Goal: Transaction & Acquisition: Purchase product/service

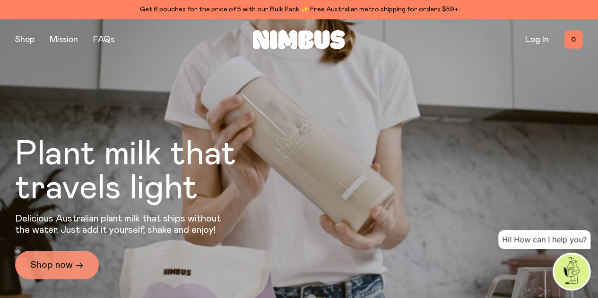
click at [66, 256] on link "Shop now →" at bounding box center [57, 265] width 84 height 28
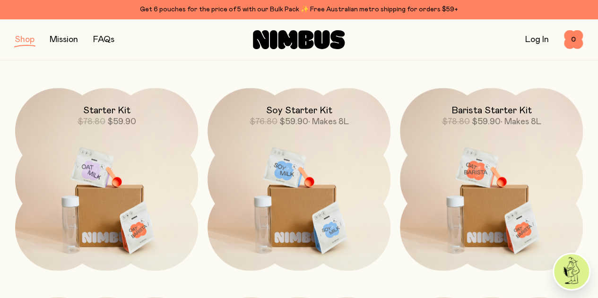
scroll to position [644, 0]
click at [511, 171] on img at bounding box center [491, 195] width 183 height 215
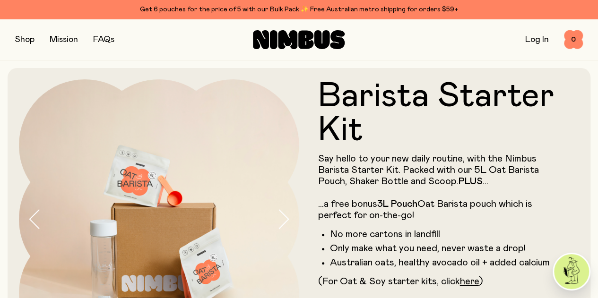
click at [24, 41] on button "button" at bounding box center [24, 39] width 19 height 13
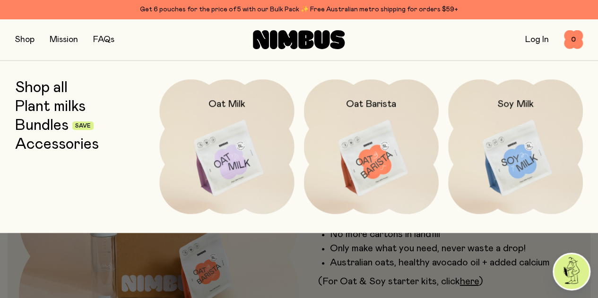
click at [51, 92] on link "Shop all" at bounding box center [41, 87] width 52 height 17
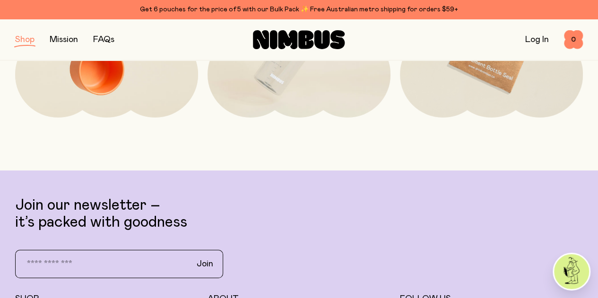
scroll to position [1539, 0]
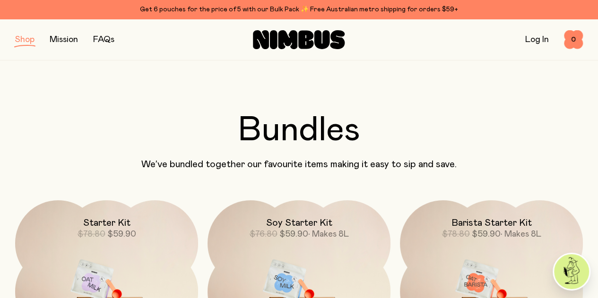
click at [29, 43] on button "button" at bounding box center [24, 39] width 19 height 13
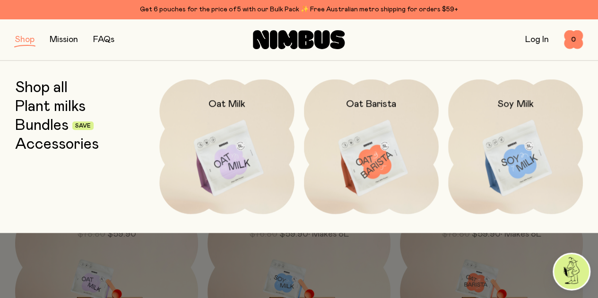
click at [56, 143] on link "Accessories" at bounding box center [57, 144] width 84 height 17
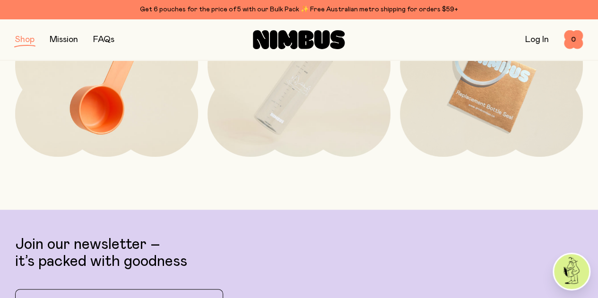
scroll to position [227, 0]
click at [264, 117] on img at bounding box center [298, 81] width 183 height 215
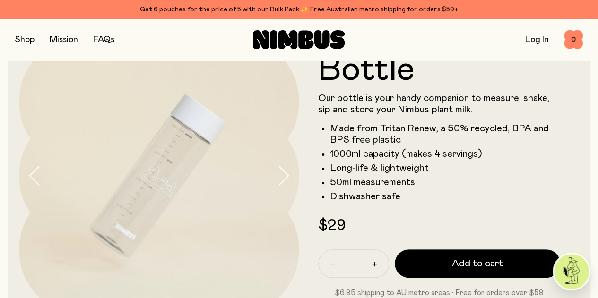
scroll to position [49, 0]
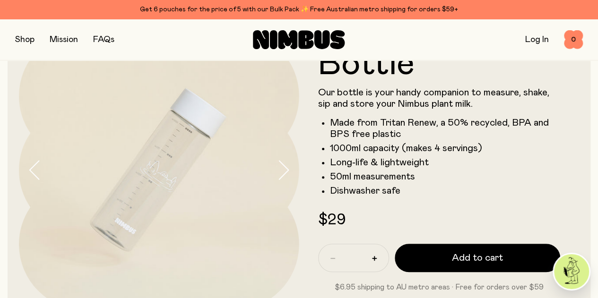
click at [280, 178] on icon "button" at bounding box center [282, 170] width 13 height 20
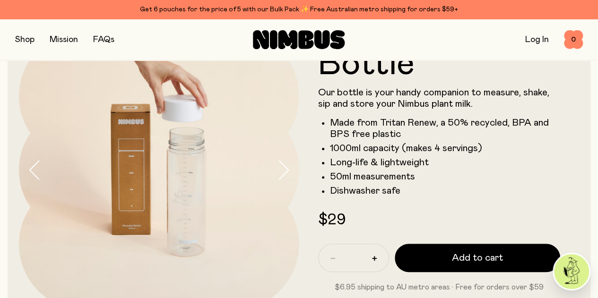
click at [280, 178] on icon "button" at bounding box center [282, 170] width 13 height 20
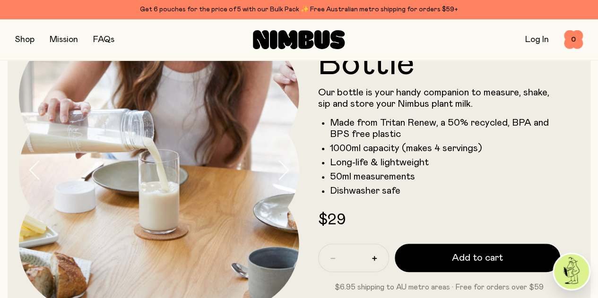
click at [280, 178] on icon "button" at bounding box center [282, 170] width 13 height 20
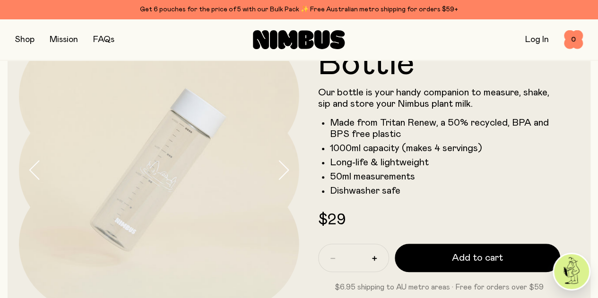
click at [280, 178] on icon "button" at bounding box center [282, 170] width 13 height 20
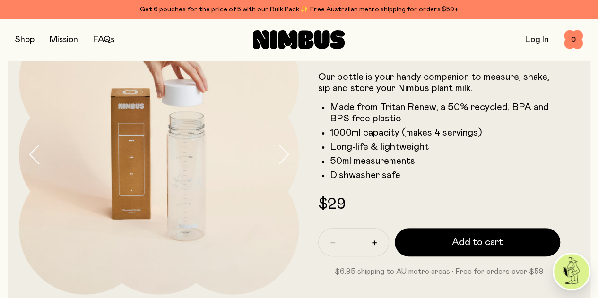
scroll to position [60, 0]
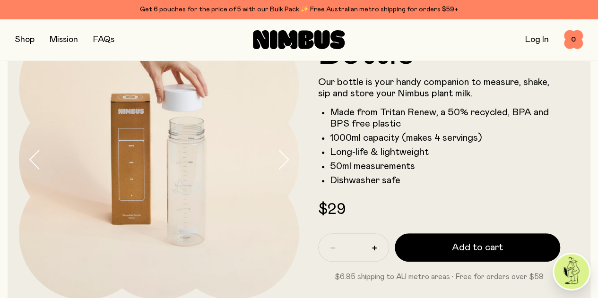
click at [31, 41] on button "button" at bounding box center [24, 39] width 19 height 13
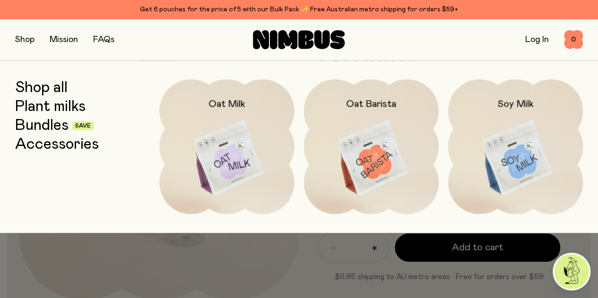
click at [38, 129] on link "Bundles" at bounding box center [41, 125] width 53 height 17
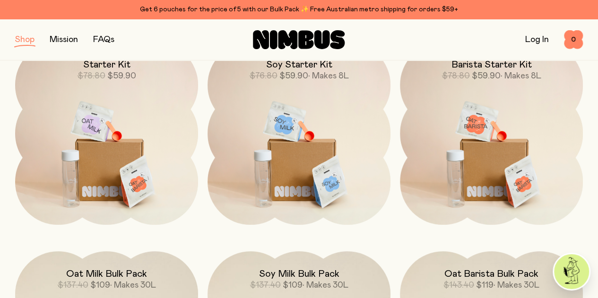
scroll to position [166, 0]
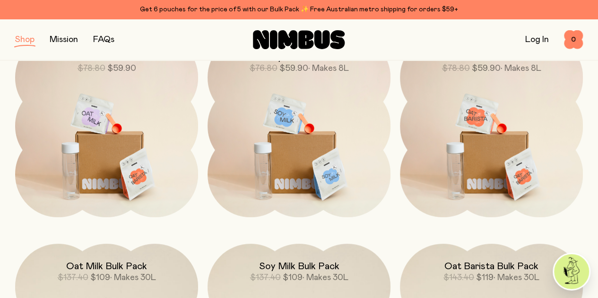
click at [490, 149] on img at bounding box center [491, 141] width 183 height 215
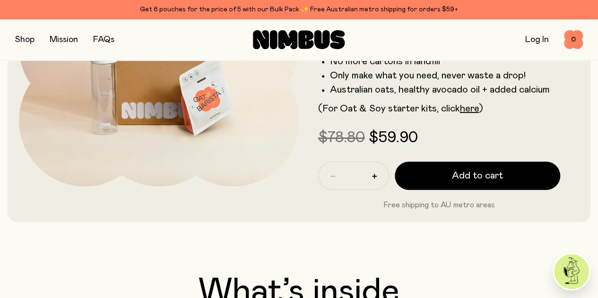
scroll to position [177, 0]
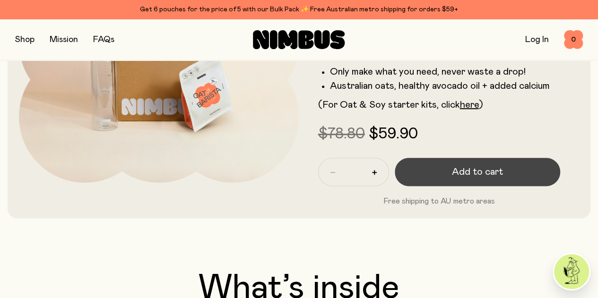
click at [478, 179] on span "Add to cart" at bounding box center [477, 171] width 51 height 13
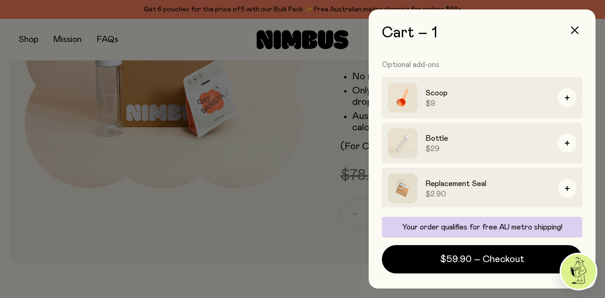
scroll to position [101, 0]
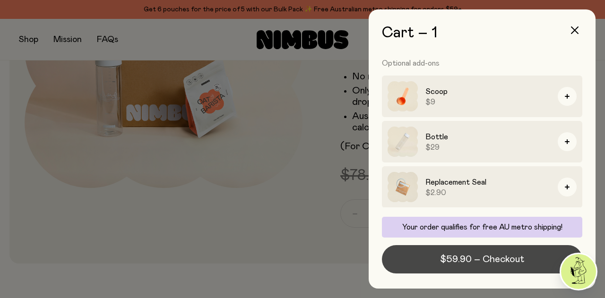
click at [453, 265] on span "$59.90 – Checkout" at bounding box center [482, 259] width 84 height 13
